Goal: Find specific page/section: Find specific page/section

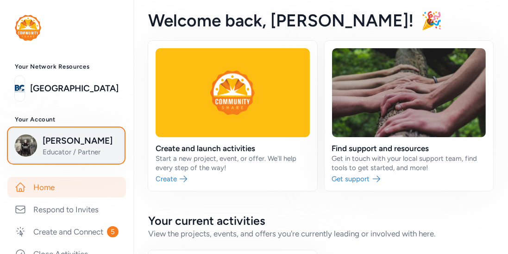
click at [58, 139] on span "[PERSON_NAME]" at bounding box center [80, 140] width 75 height 13
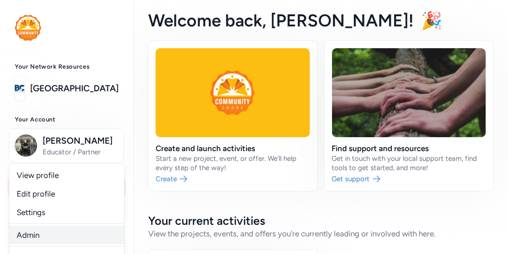
click at [30, 229] on link "Admin" at bounding box center [66, 235] width 115 height 19
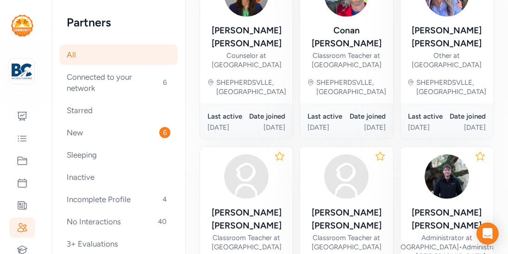
scroll to position [584, 0]
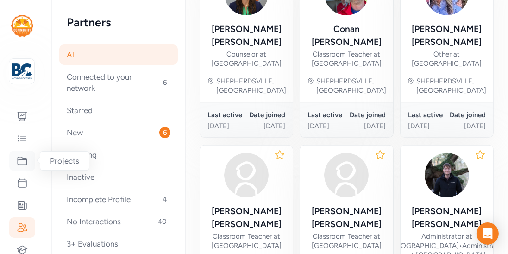
click at [19, 164] on icon at bounding box center [22, 160] width 11 height 11
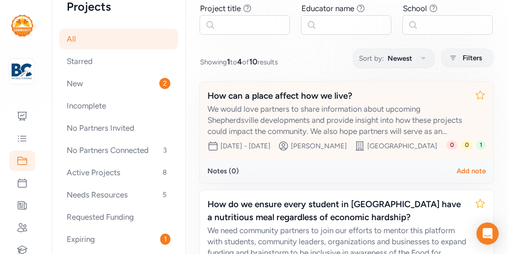
scroll to position [77, 0]
